Goal: Information Seeking & Learning: Learn about a topic

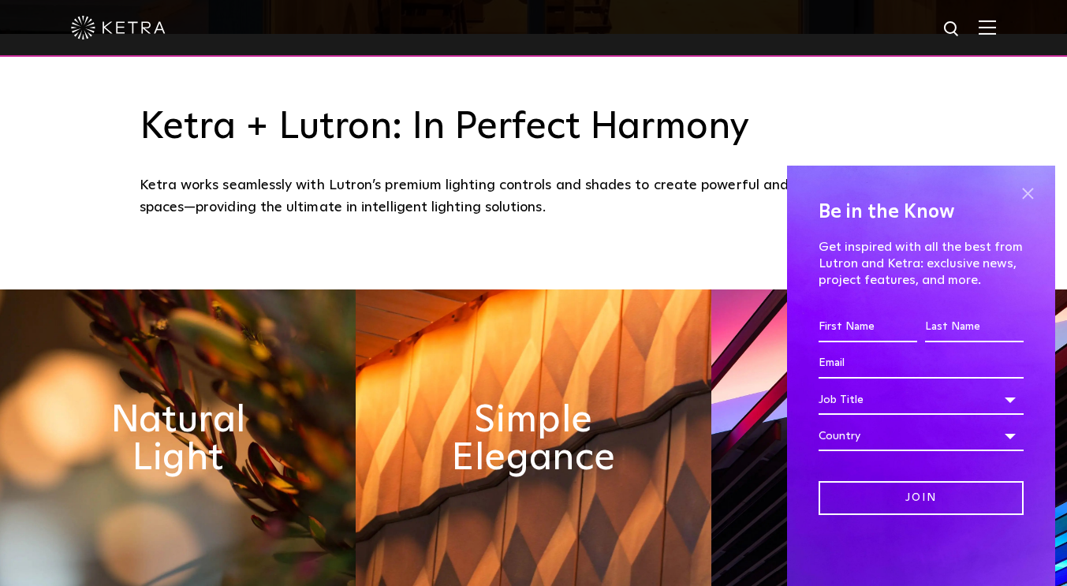
click at [1028, 192] on span at bounding box center [1027, 193] width 24 height 24
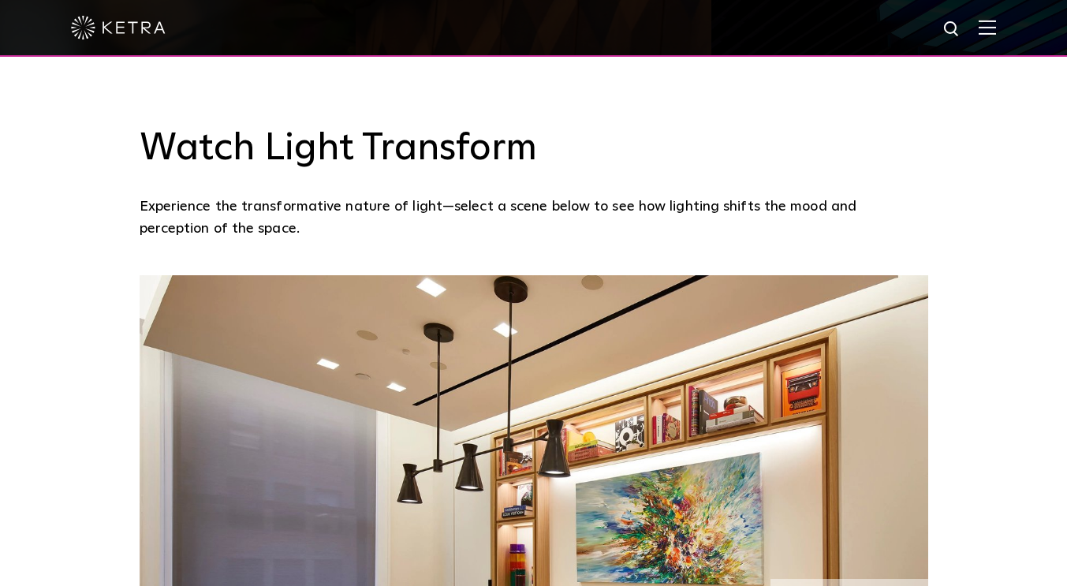
scroll to position [1340, 0]
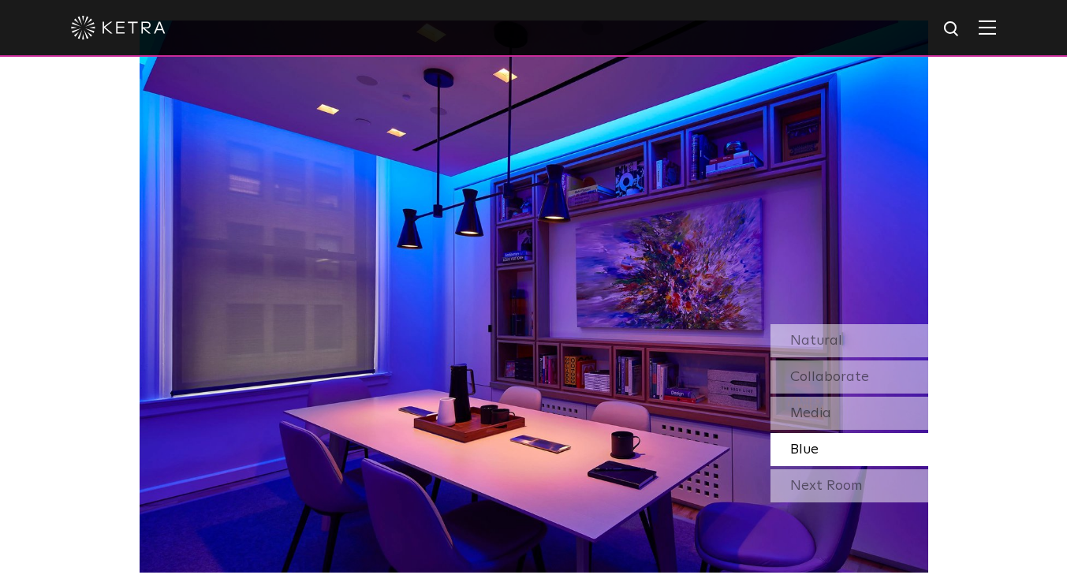
click at [817, 449] on span "Blue" at bounding box center [804, 449] width 28 height 14
click at [813, 484] on div "Next Room" at bounding box center [849, 485] width 158 height 33
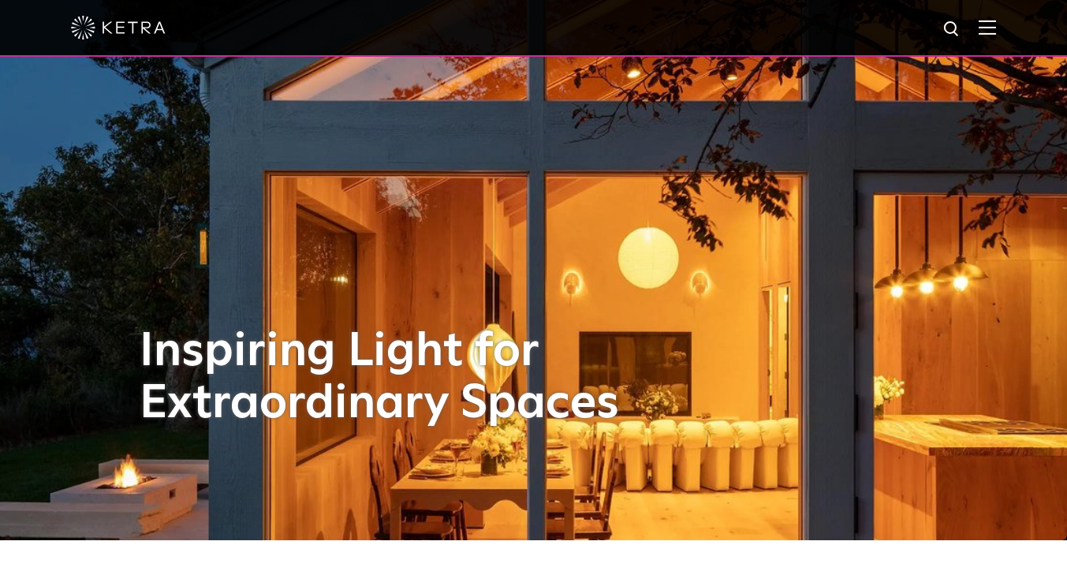
scroll to position [0, 0]
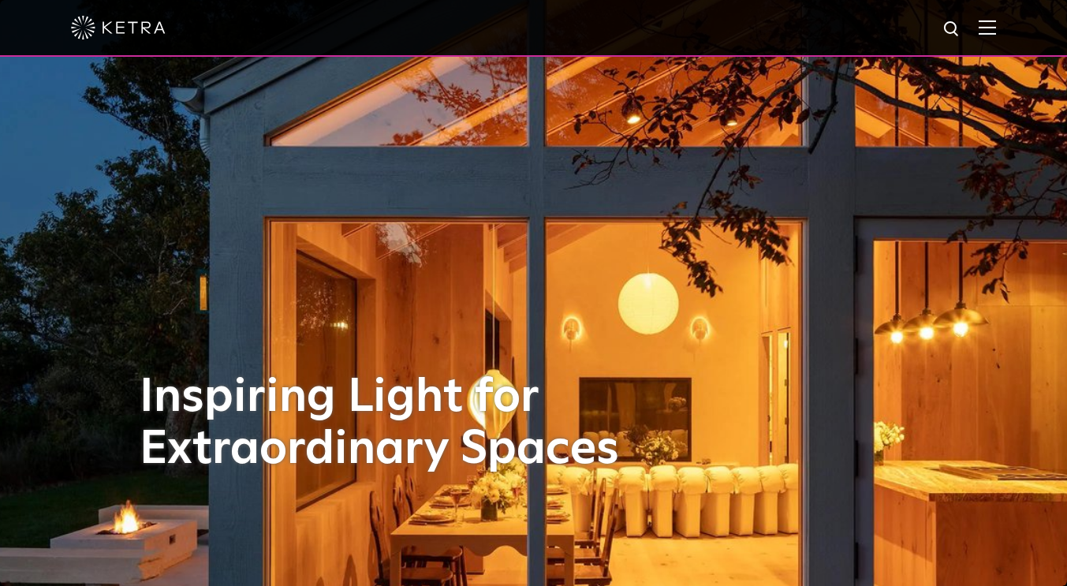
click at [996, 47] on div at bounding box center [533, 27] width 925 height 55
click at [996, 35] on span at bounding box center [986, 28] width 17 height 16
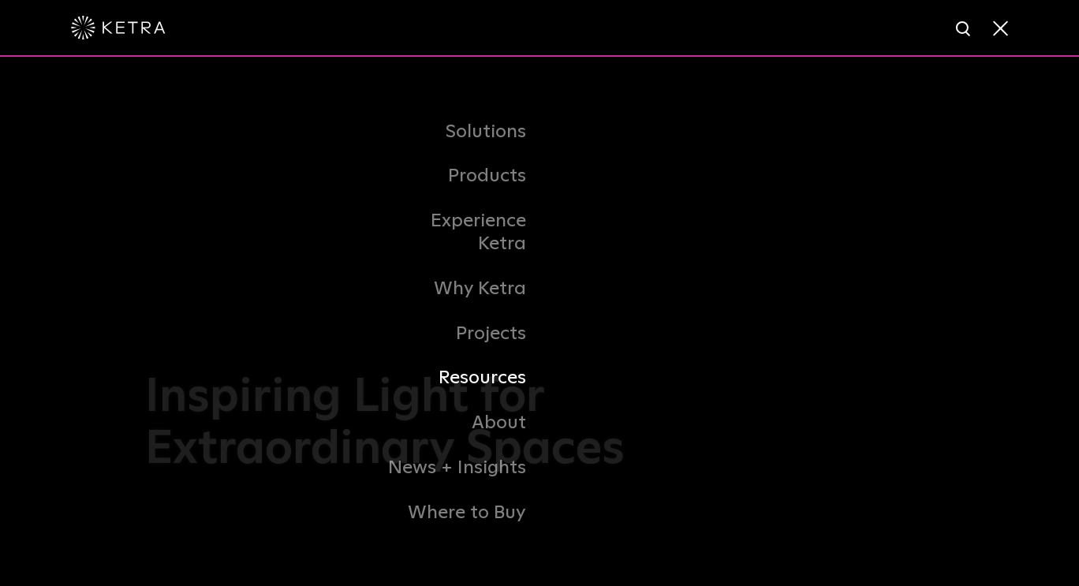
click at [449, 374] on link "Resources" at bounding box center [459, 378] width 162 height 45
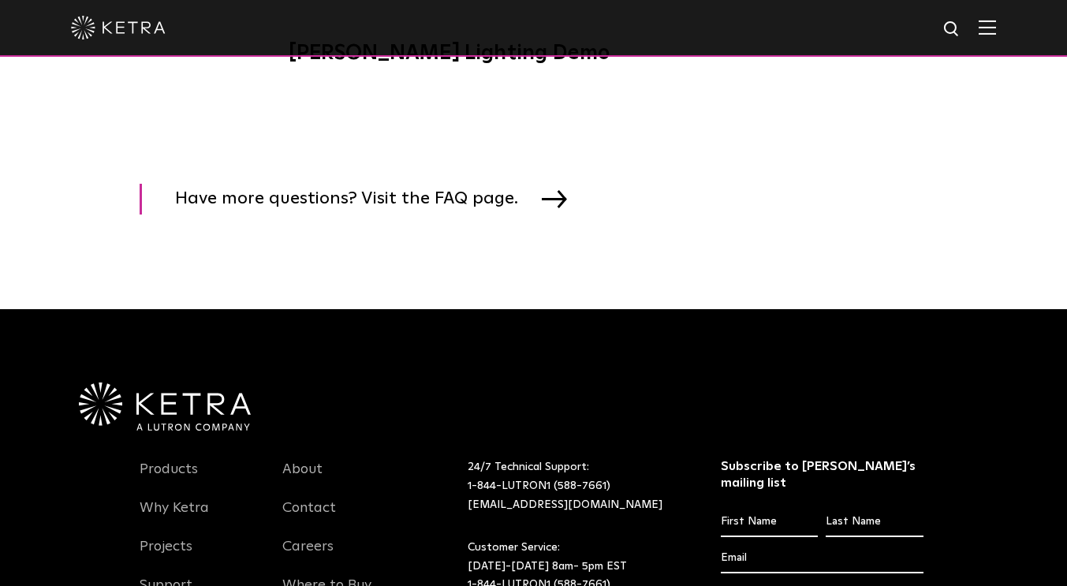
scroll to position [2050, 0]
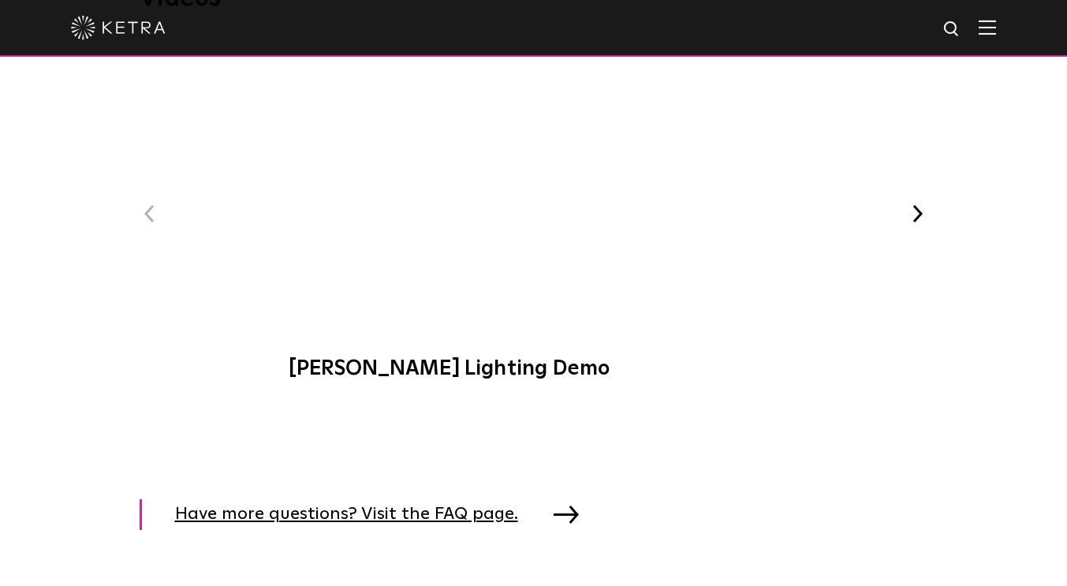
click at [442, 522] on span "Have more questions? Visit the FAQ page." at bounding box center [358, 514] width 367 height 31
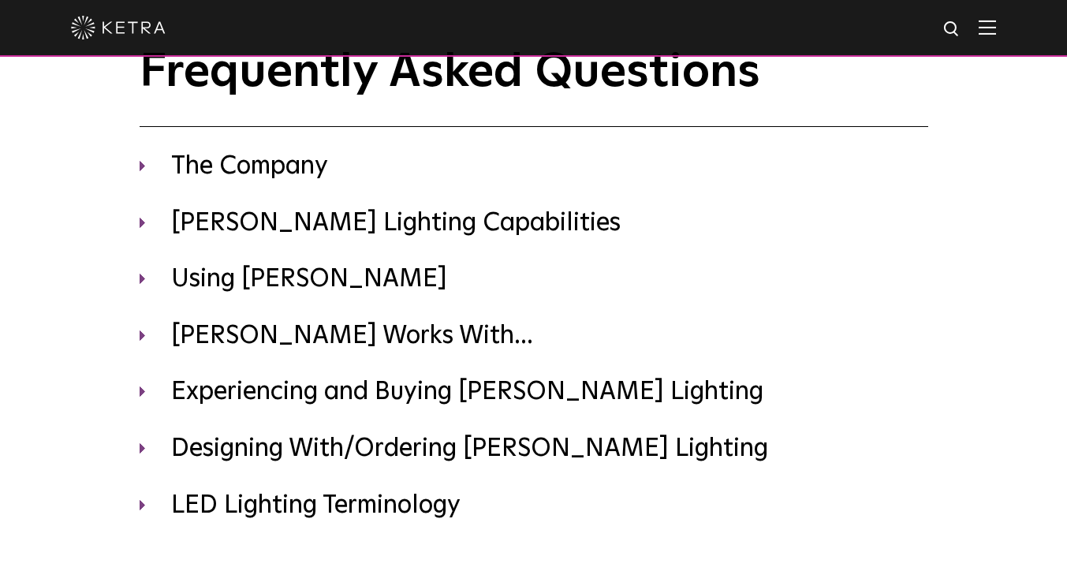
scroll to position [79, 0]
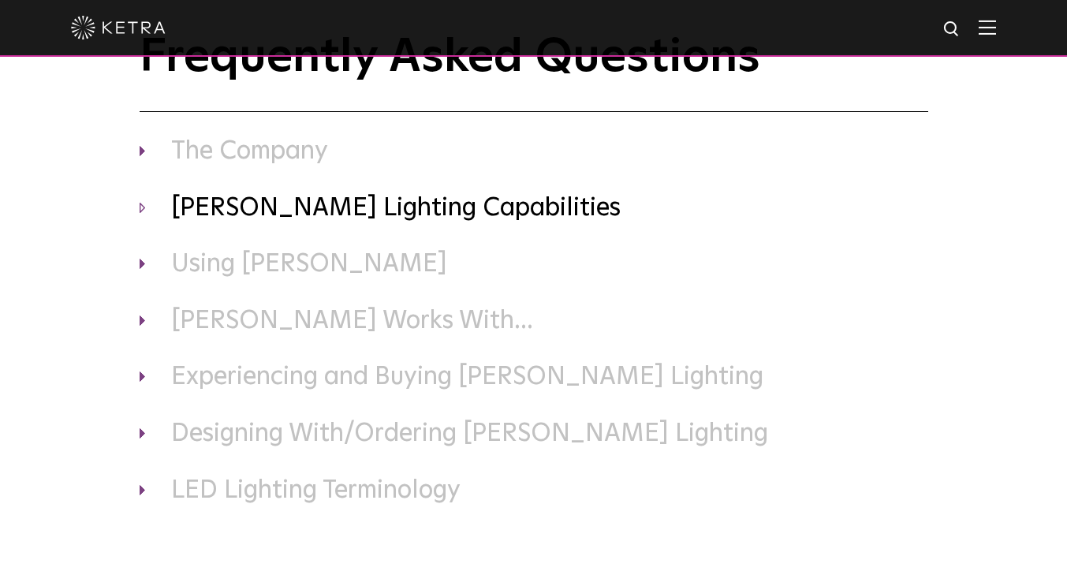
click at [147, 197] on h3 "Ketra Lighting Capabilities" at bounding box center [534, 208] width 788 height 33
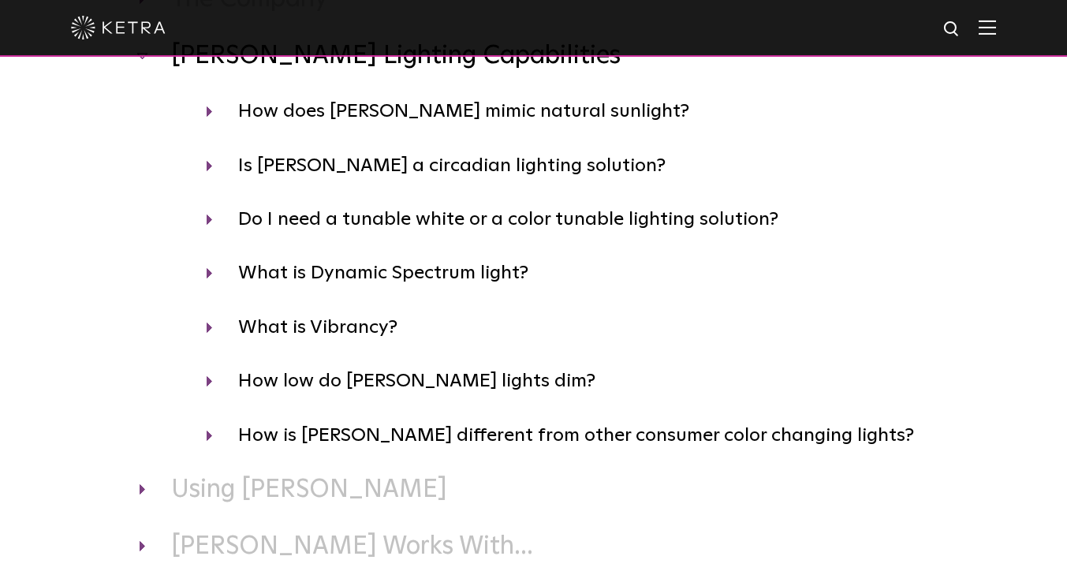
scroll to position [237, 0]
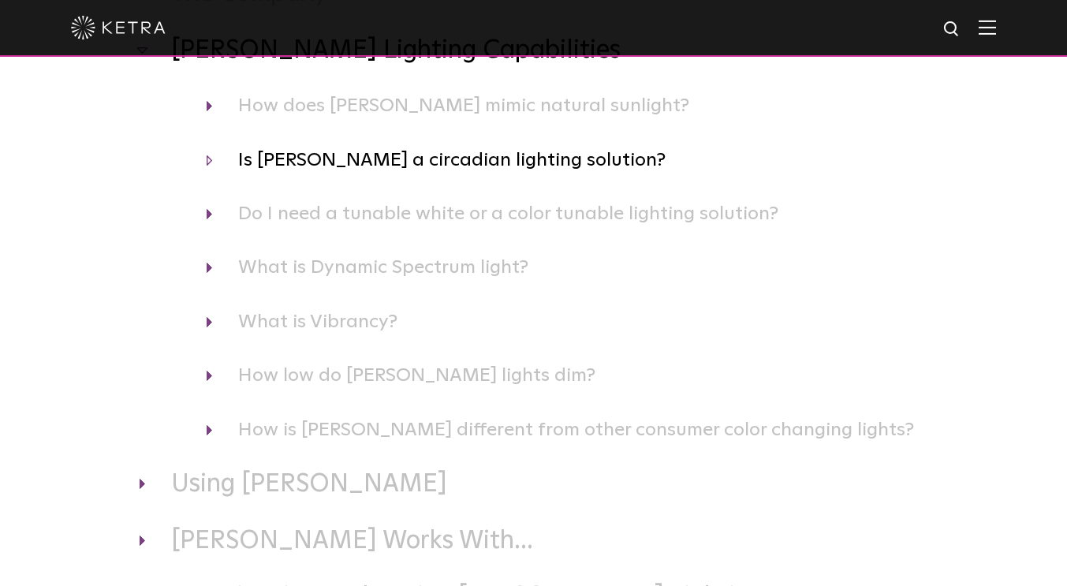
click at [214, 163] on h4 "Is Ketra a circadian lighting solution?" at bounding box center [567, 160] width 721 height 30
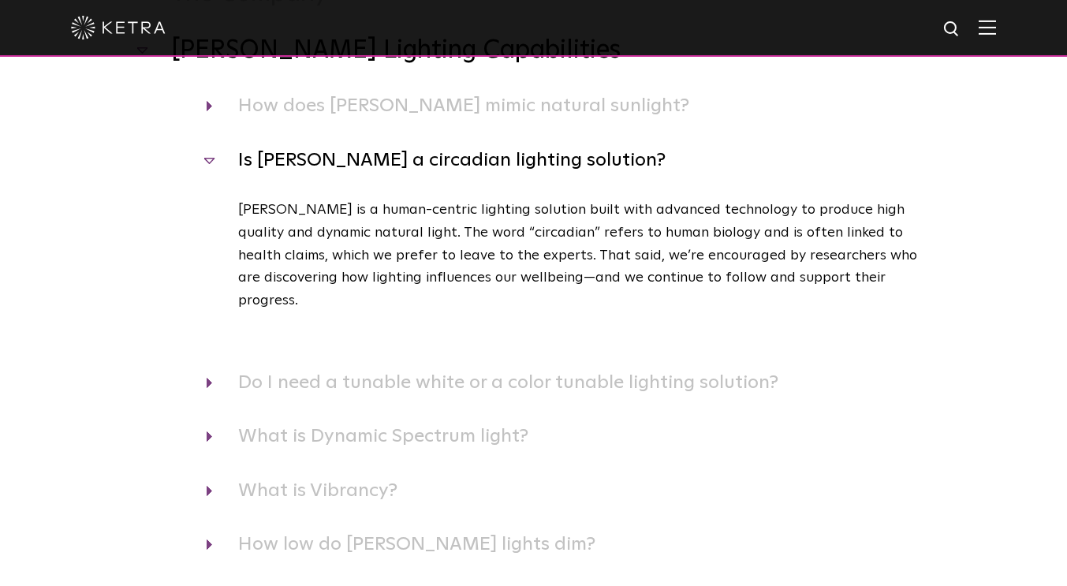
click at [200, 421] on div "What is Dynamic Spectrum light? Ketra’s Dynamic Spectrum light creates white li…" at bounding box center [534, 436] width 788 height 30
click at [211, 421] on h4 "What is Dynamic Spectrum light?" at bounding box center [567, 436] width 721 height 30
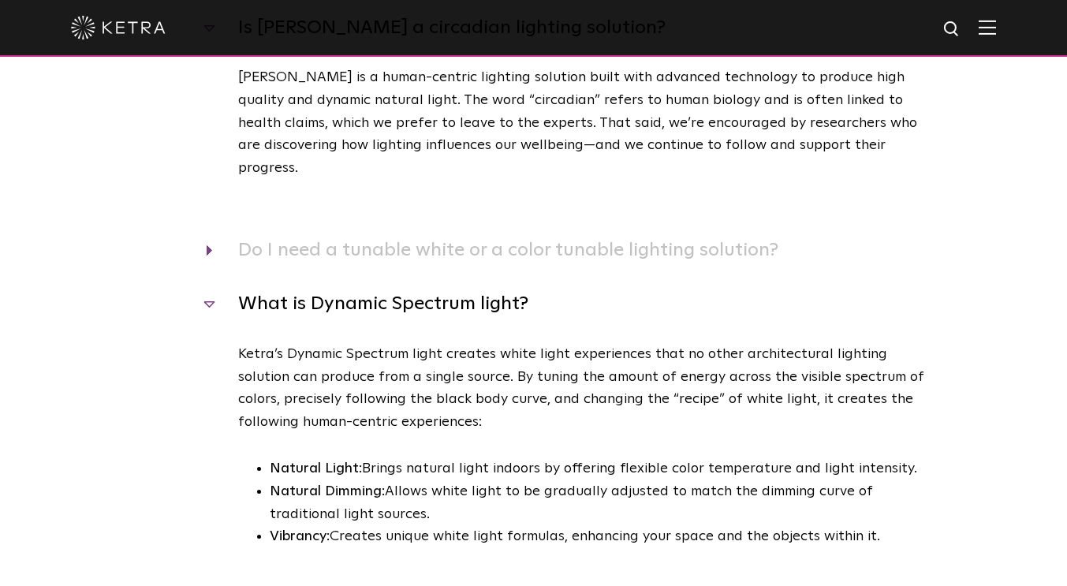
scroll to position [473, 0]
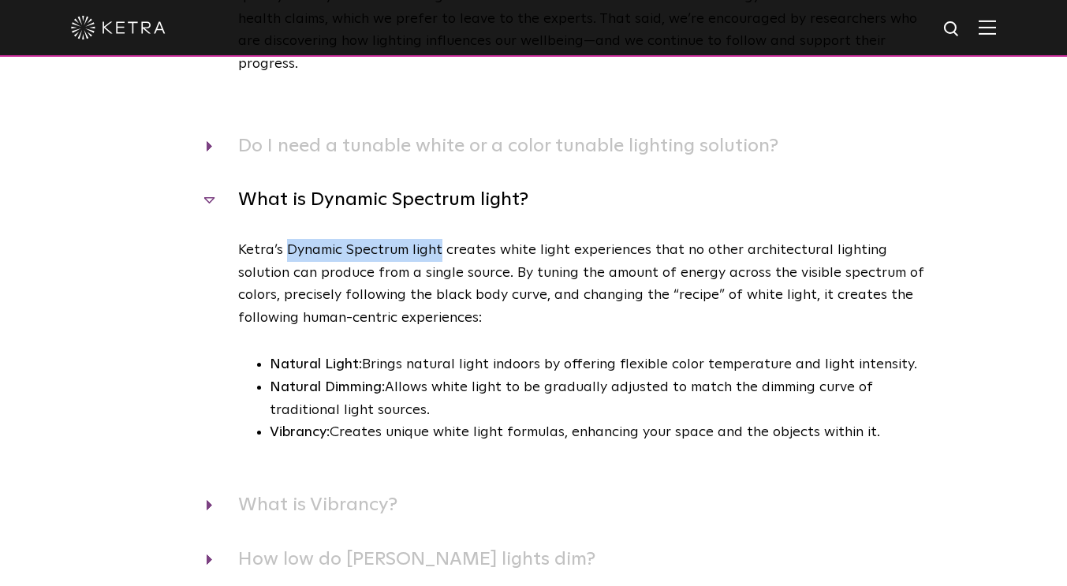
drag, startPoint x: 286, startPoint y: 230, endPoint x: 438, endPoint y: 229, distance: 151.4
click at [438, 239] on p "Ketra’s Dynamic Spectrum light creates white light experiences that no other ar…" at bounding box center [583, 284] width 690 height 91
copy p "Dynamic Spectrum light"
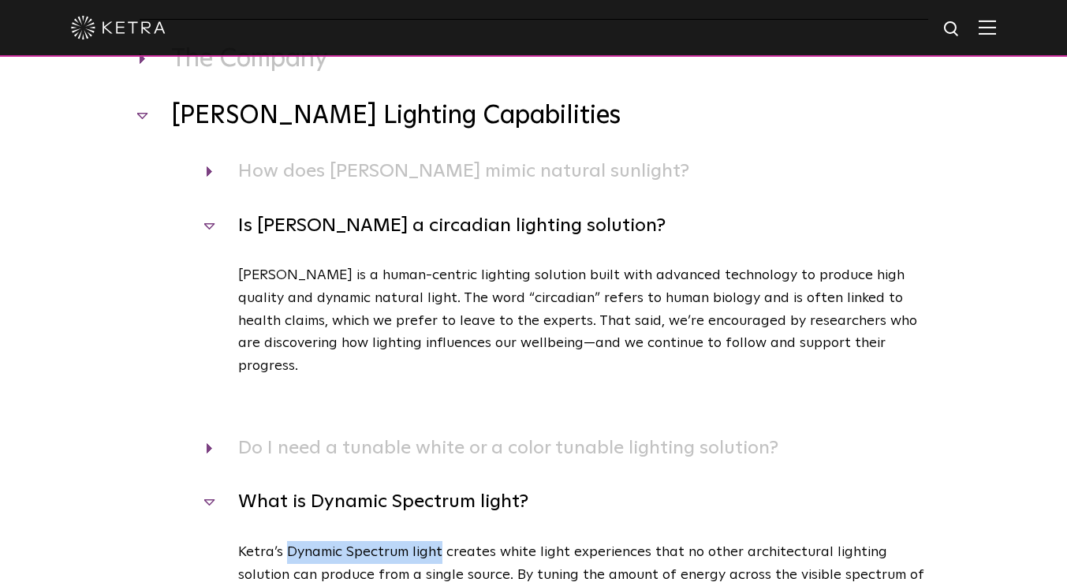
scroll to position [158, 0]
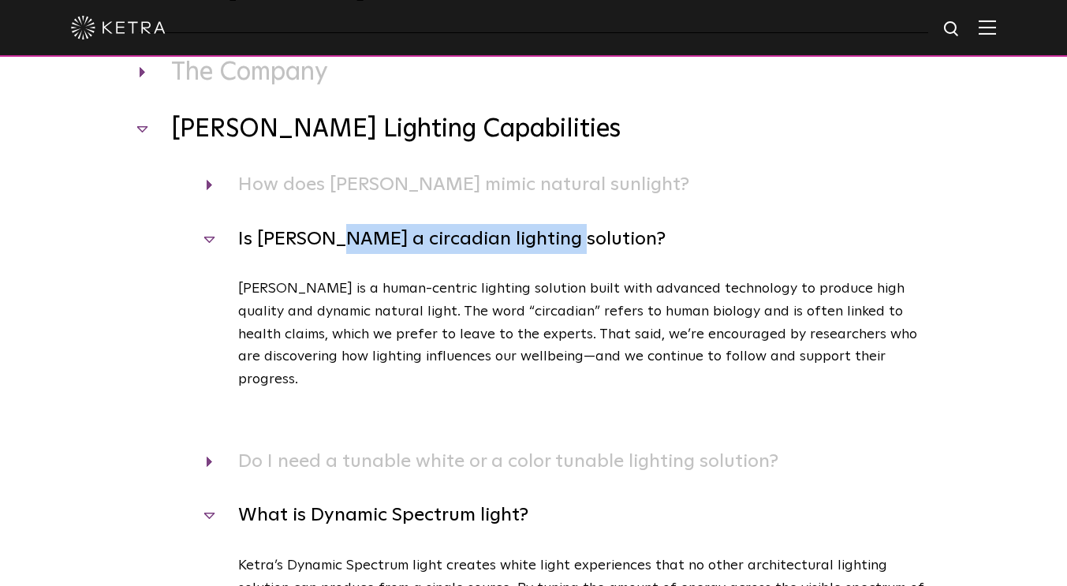
drag, startPoint x: 326, startPoint y: 241, endPoint x: 546, endPoint y: 248, distance: 220.1
click at [546, 248] on h4 "Is Ketra a circadian lighting solution?" at bounding box center [567, 239] width 721 height 30
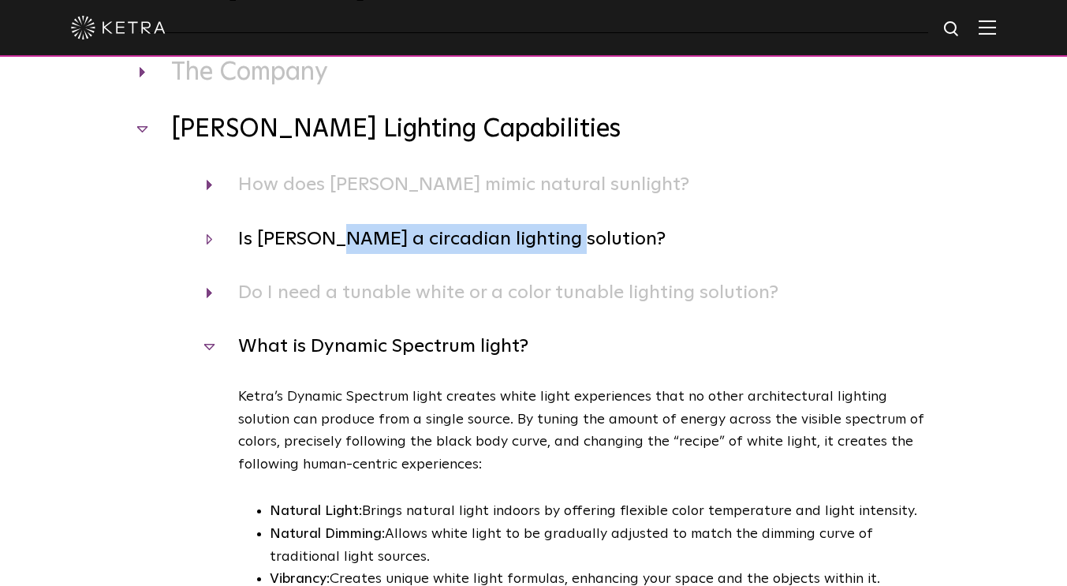
copy h4 "circadian lighting solution"
click at [353, 234] on h4 "Is Ketra a circadian lighting solution?" at bounding box center [567, 239] width 721 height 30
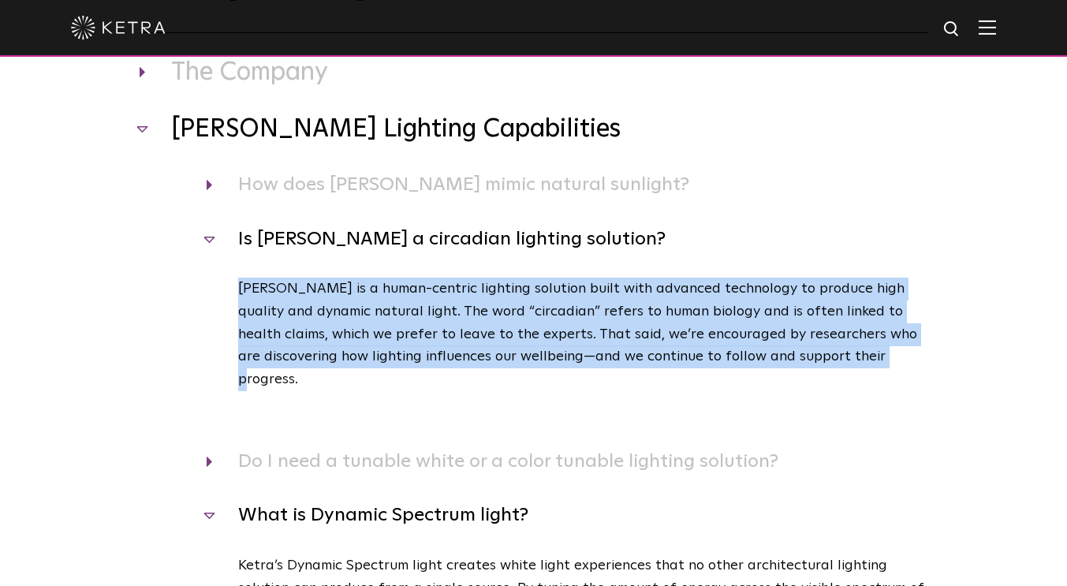
drag, startPoint x: 229, startPoint y: 283, endPoint x: 845, endPoint y: 367, distance: 621.4
click at [845, 367] on div "Ketra is a human-centric lighting solution built with advanced technology to pr…" at bounding box center [567, 362] width 721 height 169
copy p "Ketra is a human-centric lighting solution built with advanced technology to pr…"
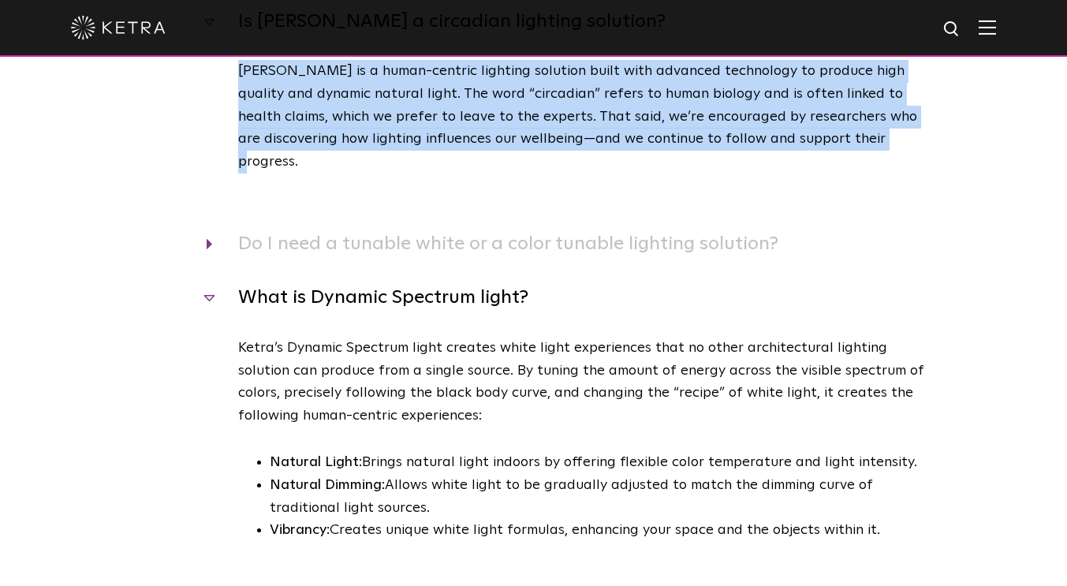
scroll to position [394, 0]
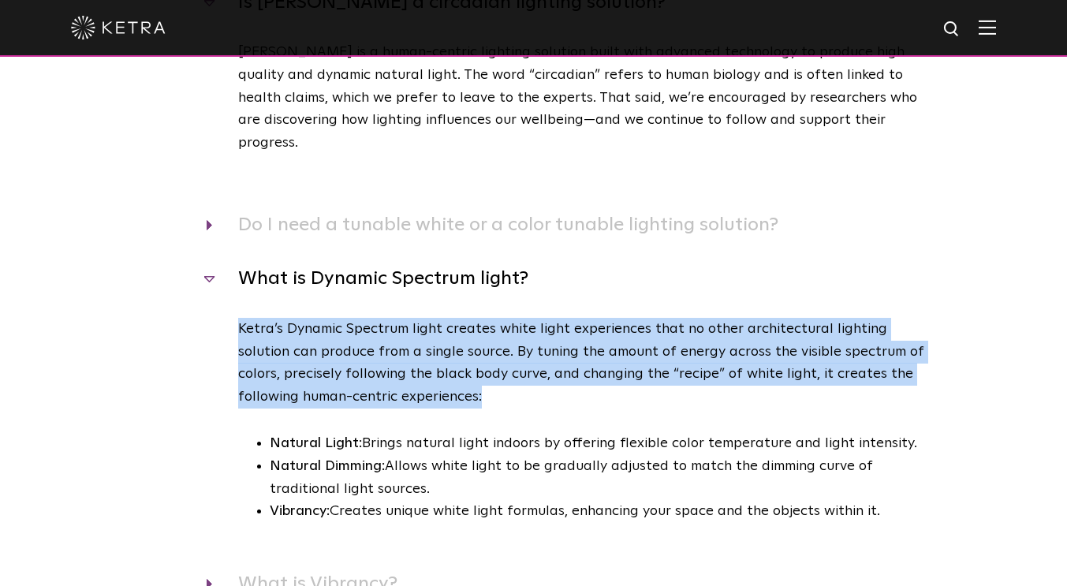
drag, startPoint x: 239, startPoint y: 307, endPoint x: 453, endPoint y: 374, distance: 223.7
click at [453, 374] on p "Ketra’s Dynamic Spectrum light creates white light experiences that no other ar…" at bounding box center [583, 363] width 690 height 91
copy p "Ketra’s Dynamic Spectrum light creates white light experiences that no other ar…"
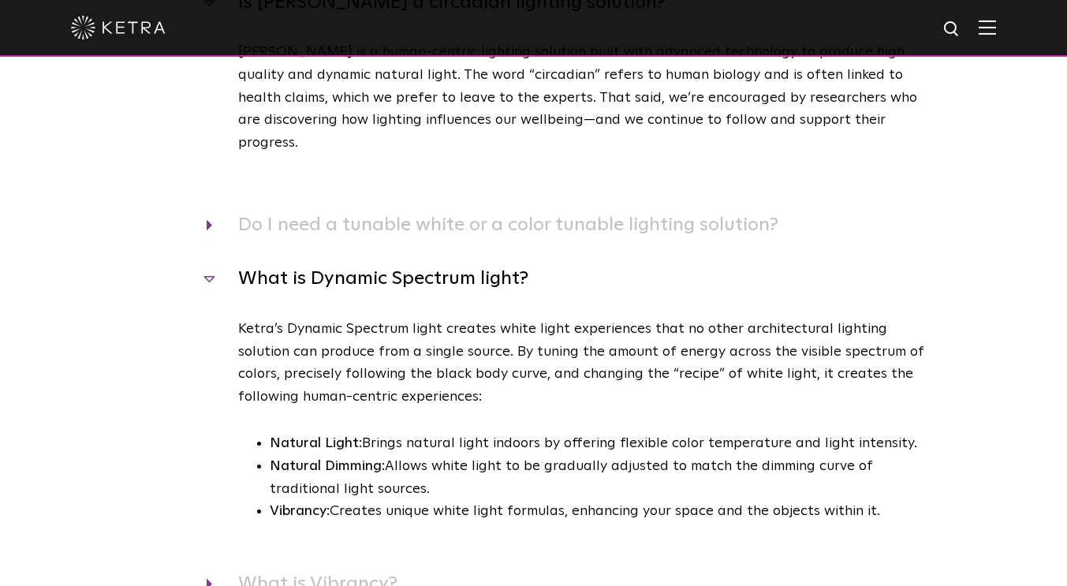
click at [978, 232] on div "Frequently Asked Questions The Company Where is Ketra headquartered? Ketra is h…" at bounding box center [533, 352] width 1067 height 1273
